Goal: Task Accomplishment & Management: Manage account settings

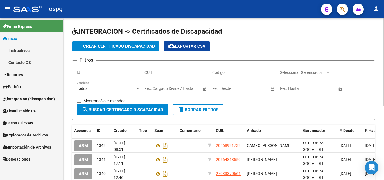
drag, startPoint x: 24, startPoint y: 86, endPoint x: 76, endPoint y: 97, distance: 53.9
click at [24, 86] on link "Padrón" at bounding box center [31, 87] width 63 height 12
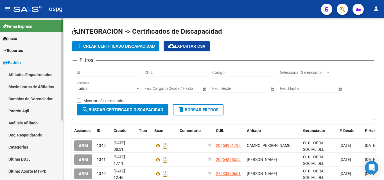
click at [36, 125] on link "Análisis Afiliado" at bounding box center [31, 123] width 63 height 12
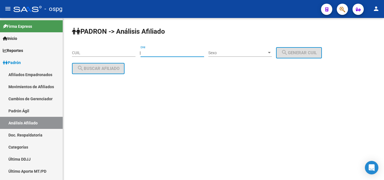
click at [187, 52] on input "DNI" at bounding box center [173, 53] width 64 height 5
paste input "16645239"
type input "16645239"
click at [240, 53] on span "Sexo" at bounding box center [237, 53] width 59 height 5
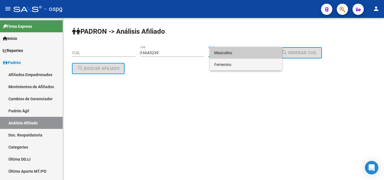
drag, startPoint x: 233, startPoint y: 67, endPoint x: 239, endPoint y: 66, distance: 5.7
click at [234, 66] on span "Femenino" at bounding box center [246, 65] width 64 height 12
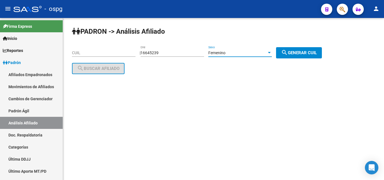
click at [314, 52] on span "search Generar CUIL" at bounding box center [299, 52] width 36 height 5
type input "27-16645239-8"
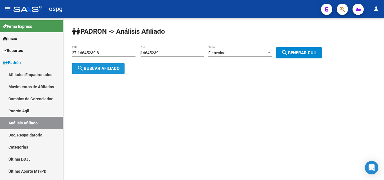
click at [83, 67] on mat-icon "search" at bounding box center [80, 68] width 7 height 7
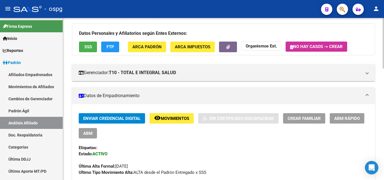
scroll to position [56, 0]
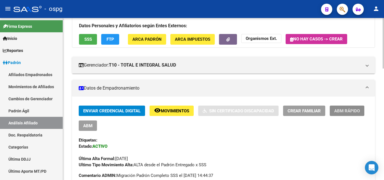
click at [359, 112] on span "ABM Rápido" at bounding box center [347, 111] width 26 height 5
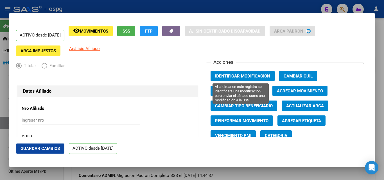
radio input "true"
type input "27-16645239-8"
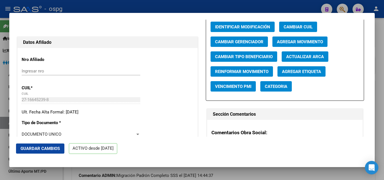
scroll to position [141, 0]
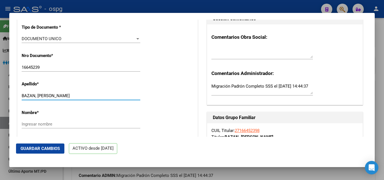
drag, startPoint x: 37, startPoint y: 98, endPoint x: 58, endPoint y: 100, distance: 21.2
click at [86, 98] on input "BAZAN, [PERSON_NAME]" at bounding box center [81, 95] width 119 height 5
type input "BAZAN,"
click at [37, 127] on input "Ingresar nombre" at bounding box center [81, 124] width 119 height 5
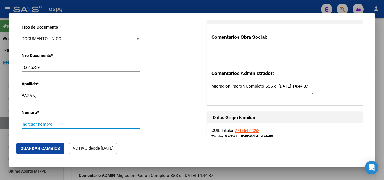
paste input "[PERSON_NAME]"
type input "[PERSON_NAME]"
click at [38, 98] on input "BAZAN," at bounding box center [81, 95] width 119 height 5
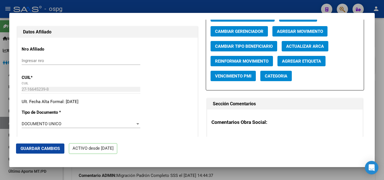
scroll to position [0, 0]
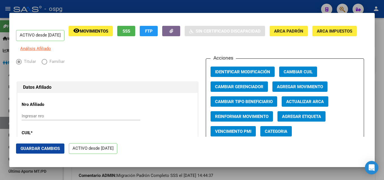
type input "BAZAN"
click at [314, 89] on span "Agregar Movimiento" at bounding box center [300, 86] width 46 height 5
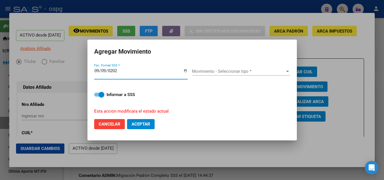
type input "[DATE]"
drag, startPoint x: 204, startPoint y: 71, endPoint x: 209, endPoint y: 72, distance: 4.4
click at [209, 72] on span "Movimiento - Seleccionar tipo *" at bounding box center [238, 71] width 93 height 5
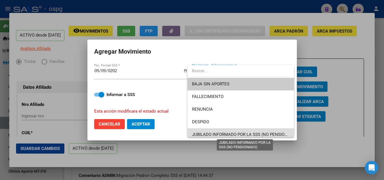
click at [251, 134] on span "JUBILADO INFORMADO POR LA SSS (NO PENSIONADO)" at bounding box center [244, 134] width 105 height 5
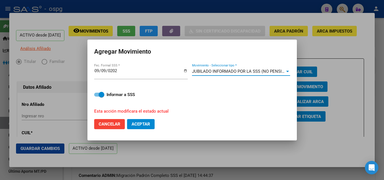
click at [144, 124] on span "Aceptar" at bounding box center [141, 124] width 19 height 5
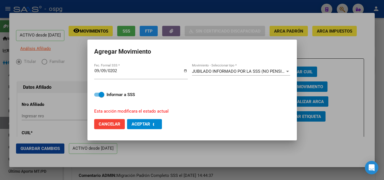
checkbox input "false"
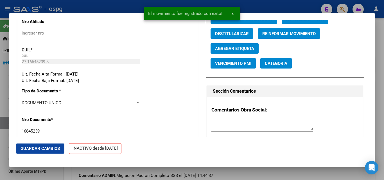
scroll to position [169, 0]
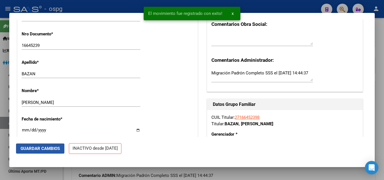
click at [32, 149] on span "Guardar Cambios" at bounding box center [40, 148] width 39 height 5
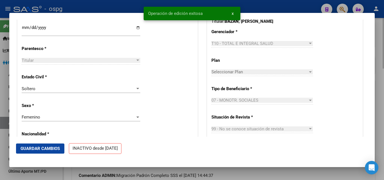
click at [377, 87] on div at bounding box center [192, 90] width 384 height 180
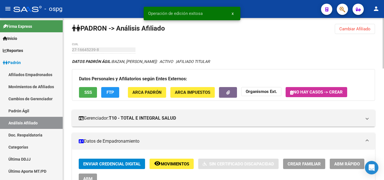
scroll to position [0, 0]
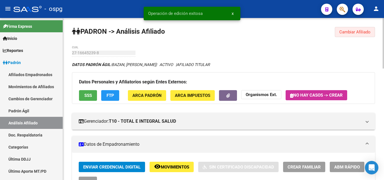
drag, startPoint x: 355, startPoint y: 33, endPoint x: 352, endPoint y: 33, distance: 3.4
click at [355, 33] on span "Cambiar Afiliado" at bounding box center [355, 32] width 31 height 5
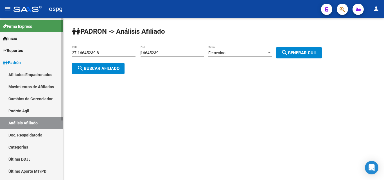
drag, startPoint x: 105, startPoint y: 52, endPoint x: 0, endPoint y: 36, distance: 105.8
click at [0, 36] on mat-sidenav-container "Firma Express Inicio Instructivos Contacto OS Reportes Ingresos Devengados Anál…" at bounding box center [192, 99] width 384 height 162
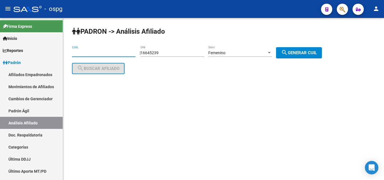
paste input "20-14104760-5"
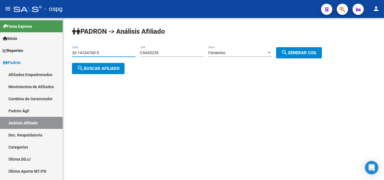
type input "20-14104760-5"
click at [99, 70] on span "search Buscar afiliado" at bounding box center [98, 68] width 42 height 5
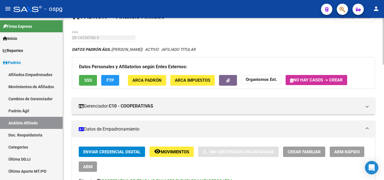
scroll to position [28, 0]
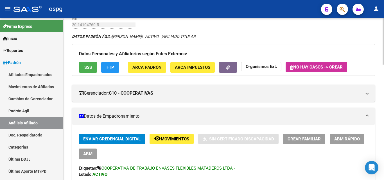
click at [354, 138] on span "ABM Rápido" at bounding box center [347, 139] width 26 height 5
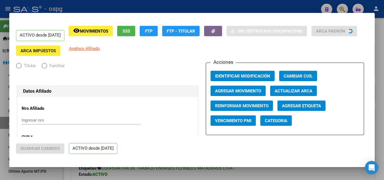
radio input "true"
type input "20-14104760-5"
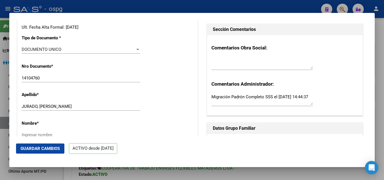
scroll to position [197, 0]
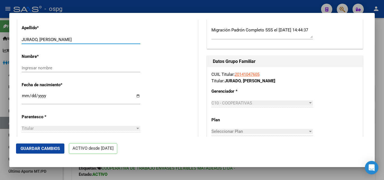
drag, startPoint x: 39, startPoint y: 42, endPoint x: 100, endPoint y: 47, distance: 61.8
click at [100, 44] on div "JURADO, [PERSON_NAME] apellido" at bounding box center [81, 39] width 119 height 8
type input "JURADO"
click at [33, 71] on input "Ingresar nombre" at bounding box center [81, 68] width 119 height 5
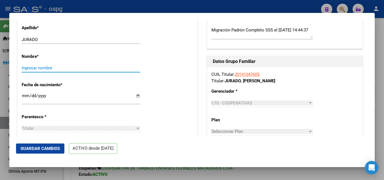
paste input "[PERSON_NAME]"
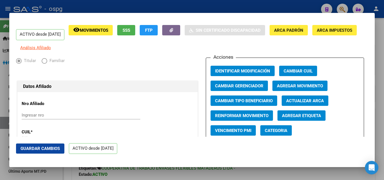
scroll to position [0, 0]
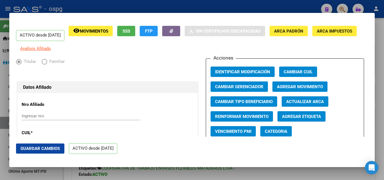
type input "[PERSON_NAME]"
click at [306, 92] on button "Agregar Movimiento" at bounding box center [300, 87] width 55 height 10
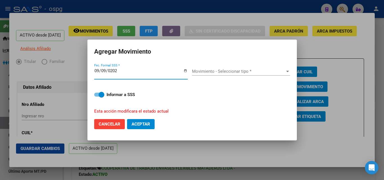
type input "[DATE]"
click at [220, 72] on span "Movimiento - Seleccionar tipo *" at bounding box center [238, 71] width 93 height 5
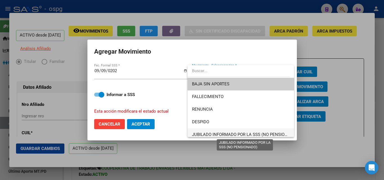
click at [240, 133] on span "JUBILADO INFORMADO POR LA SSS (NO PENSIONADO)" at bounding box center [244, 134] width 105 height 5
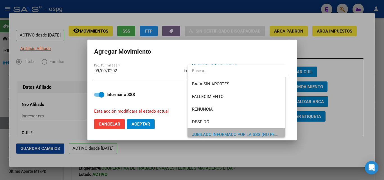
scroll to position [3, 0]
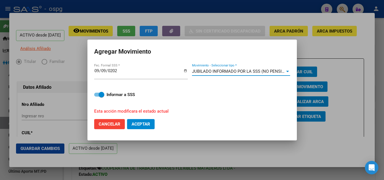
click at [143, 123] on span "Aceptar" at bounding box center [141, 124] width 19 height 5
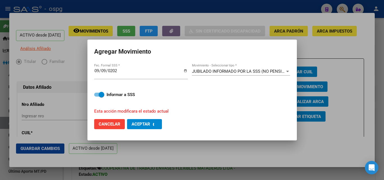
checkbox input "false"
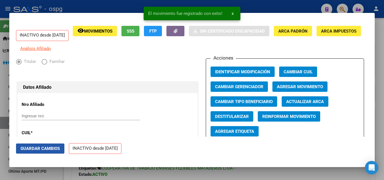
click at [47, 149] on span "Guardar Cambios" at bounding box center [40, 148] width 39 height 5
click at [381, 59] on div at bounding box center [192, 90] width 384 height 180
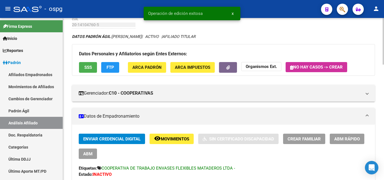
scroll to position [0, 0]
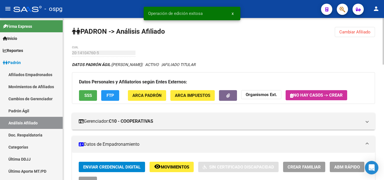
drag, startPoint x: 355, startPoint y: 33, endPoint x: 351, endPoint y: 31, distance: 4.5
click at [355, 32] on span "Cambiar Afiliado" at bounding box center [355, 32] width 31 height 5
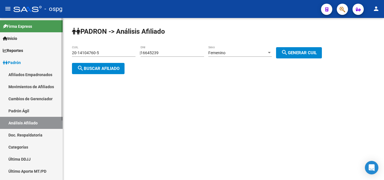
drag, startPoint x: 4, startPoint y: 56, endPoint x: 10, endPoint y: 56, distance: 6.5
click at [10, 56] on mat-sidenav-container "Firma Express Inicio Instructivos Contacto OS Reportes Ingresos Devengados Anál…" at bounding box center [192, 99] width 384 height 162
paste input "7-93000878-3"
click at [103, 70] on span "search Buscar afiliado" at bounding box center [98, 68] width 42 height 5
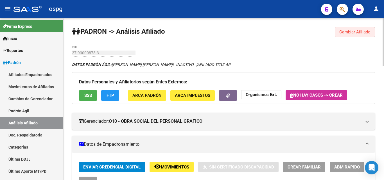
drag, startPoint x: 343, startPoint y: 33, endPoint x: 226, endPoint y: 45, distance: 117.1
click at [339, 33] on button "Cambiar Afiliado" at bounding box center [355, 32] width 40 height 10
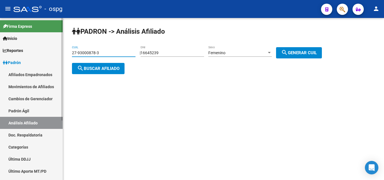
drag, startPoint x: 129, startPoint y: 53, endPoint x: 27, endPoint y: 53, distance: 101.5
click at [27, 53] on mat-sidenav-container "Firma Express Inicio Instructivos Contacto OS Reportes Ingresos Devengados Anál…" at bounding box center [192, 99] width 384 height 162
paste input "0-20022682-9"
type input "20-20022682-9"
click at [101, 66] on span "search Buscar afiliado" at bounding box center [98, 68] width 42 height 5
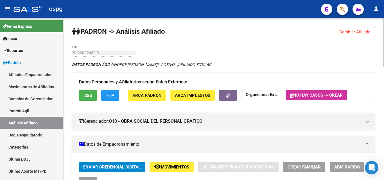
click at [346, 166] on span "ABM Rápido" at bounding box center [347, 167] width 26 height 5
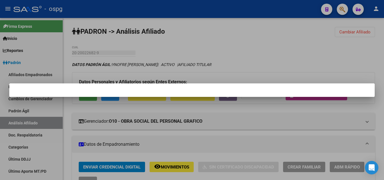
click at [355, 62] on div at bounding box center [192, 90] width 384 height 180
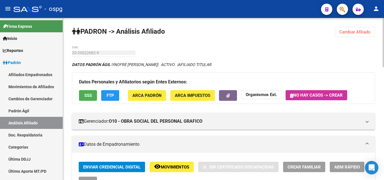
click at [346, 166] on span "ABM Rápido" at bounding box center [347, 167] width 26 height 5
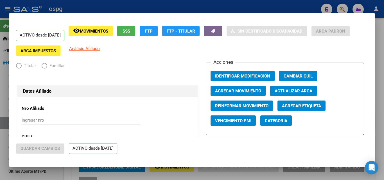
radio input "true"
type input "20-20022682-9"
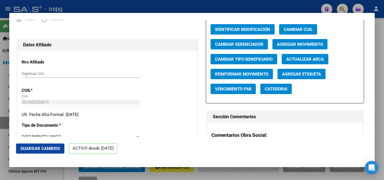
scroll to position [113, 0]
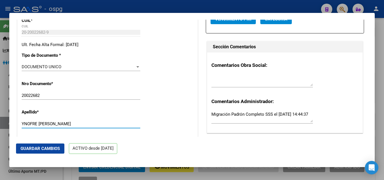
drag, startPoint x: 88, startPoint y: 126, endPoint x: 82, endPoint y: 127, distance: 6.0
click at [89, 126] on input "YNOFRE [PERSON_NAME]" at bounding box center [81, 124] width 119 height 5
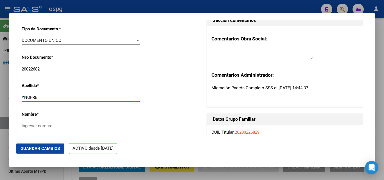
scroll to position [169, 0]
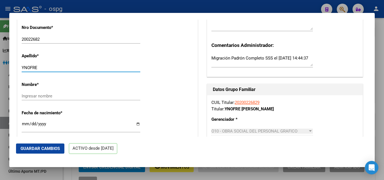
type input "YNOFRE"
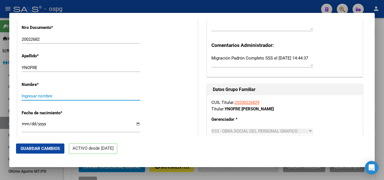
click at [32, 99] on input "Ingresar nombre" at bounding box center [81, 96] width 119 height 5
paste input "[PERSON_NAME]"
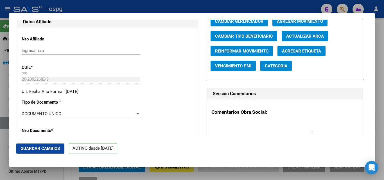
scroll to position [56, 0]
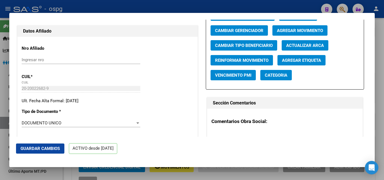
type input "[PERSON_NAME]"
click at [300, 33] on span "Agregar Movimiento" at bounding box center [300, 30] width 46 height 5
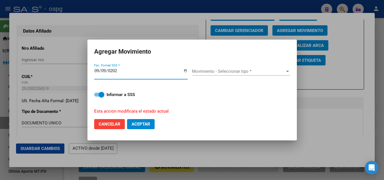
type input "[DATE]"
click at [218, 68] on div "Movimiento - Seleccionar tipo * Movimiento - Seleccionar tipo *" at bounding box center [241, 71] width 98 height 8
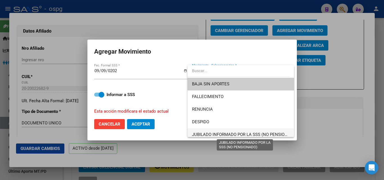
drag, startPoint x: 223, startPoint y: 136, endPoint x: 212, endPoint y: 135, distance: 10.4
click at [222, 136] on span "JUBILADO INFORMADO POR LA SSS (NO PENSIONADO)" at bounding box center [244, 134] width 105 height 5
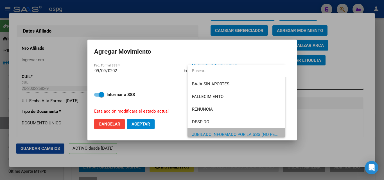
scroll to position [3, 0]
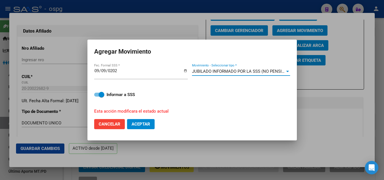
click at [145, 125] on span "Aceptar" at bounding box center [141, 124] width 19 height 5
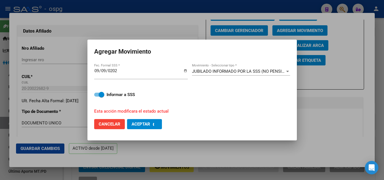
checkbox input "false"
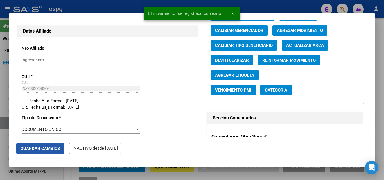
click at [29, 149] on span "Guardar Cambios" at bounding box center [40, 148] width 39 height 5
click at [384, 36] on div at bounding box center [192, 90] width 384 height 180
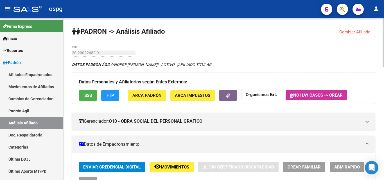
drag, startPoint x: 364, startPoint y: 31, endPoint x: 189, endPoint y: 44, distance: 174.9
click at [351, 31] on span "Cambiar Afiliado" at bounding box center [355, 32] width 31 height 5
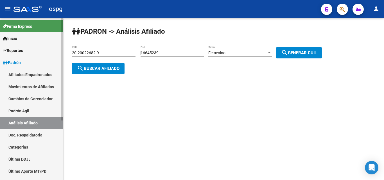
drag, startPoint x: 122, startPoint y: 52, endPoint x: 43, endPoint y: 55, distance: 79.1
click at [43, 55] on mat-sidenav-container "Firma Express Inicio Instructivos Contacto OS Reportes Ingresos Devengados Anál…" at bounding box center [192, 99] width 384 height 162
paste input "7-43244791-5"
type input "27-43244791-5"
click at [107, 69] on span "search Buscar afiliado" at bounding box center [98, 68] width 42 height 5
